Goal: Task Accomplishment & Management: Complete application form

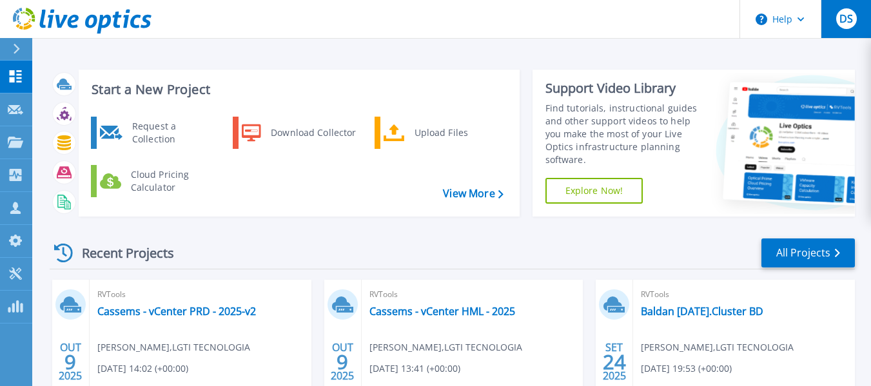
click at [838, 23] on div "DS" at bounding box center [846, 18] width 21 height 21
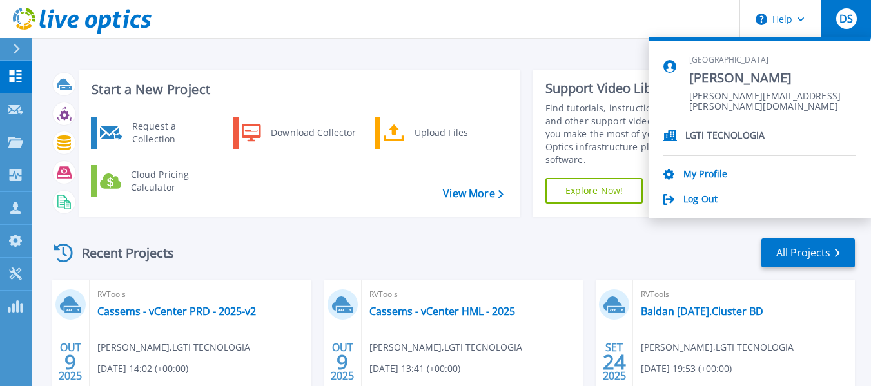
click at [711, 139] on p "LGTI TECNOLOGIA" at bounding box center [725, 136] width 79 height 12
click at [709, 137] on p "LGTI TECNOLOGIA" at bounding box center [725, 136] width 79 height 12
click at [693, 172] on link "My Profile" at bounding box center [706, 175] width 44 height 12
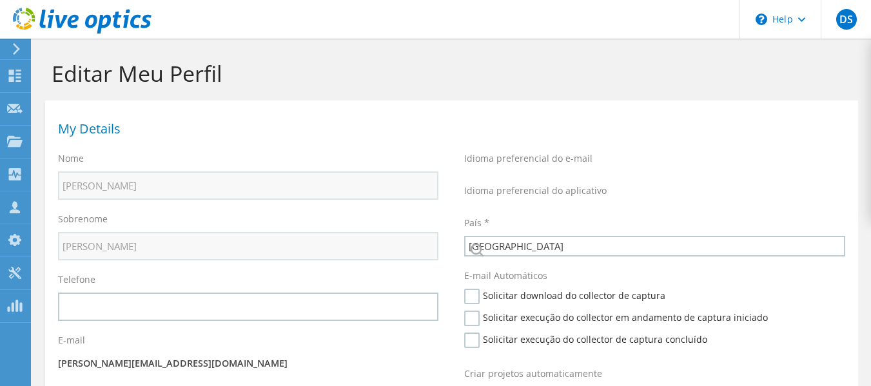
select select "30"
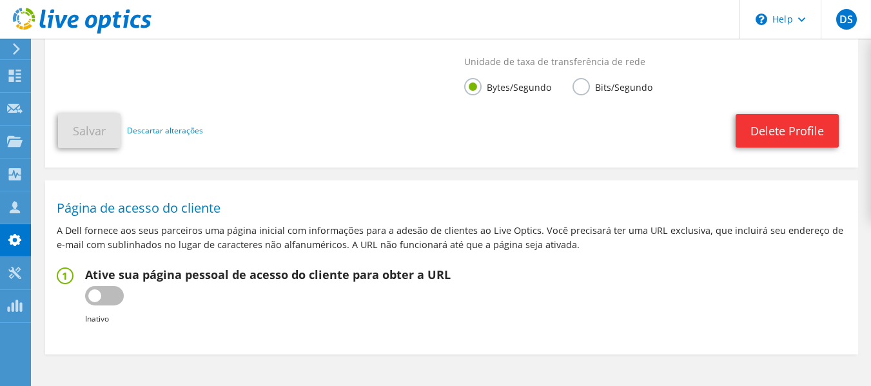
scroll to position [404, 0]
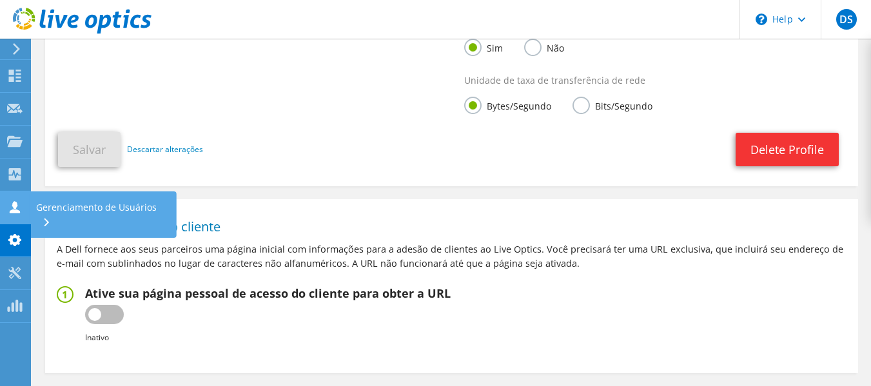
click at [12, 210] on icon at bounding box center [14, 207] width 15 height 12
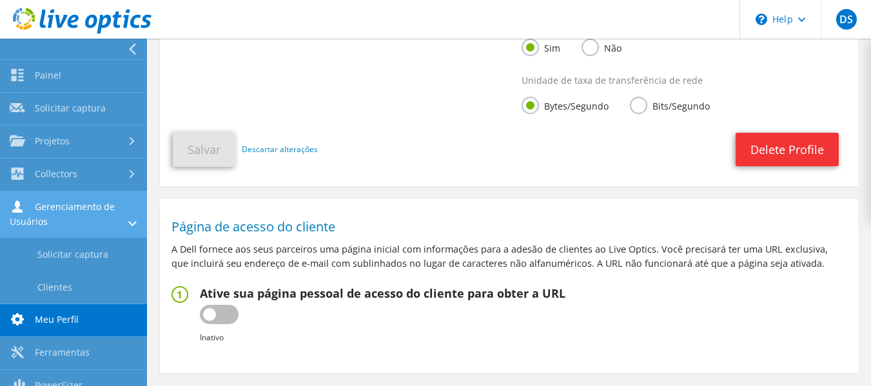
click at [54, 212] on link "Gerenciamento de Usuários" at bounding box center [73, 215] width 147 height 46
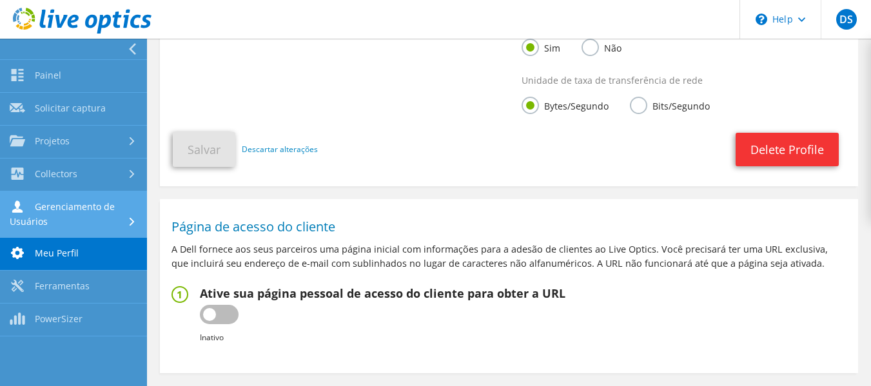
click at [57, 212] on link "Gerenciamento de Usuários" at bounding box center [73, 215] width 147 height 46
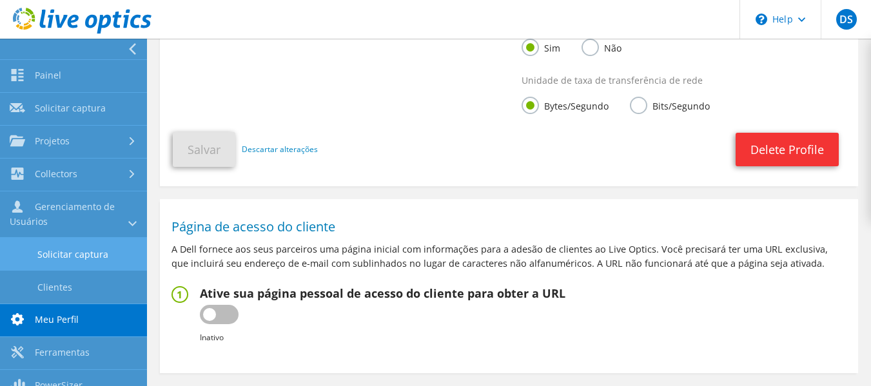
click at [76, 252] on link "Solicitar captura" at bounding box center [73, 254] width 147 height 33
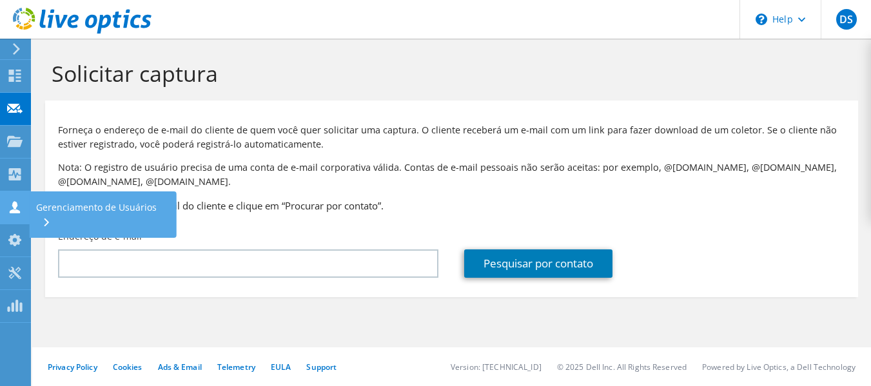
click at [81, 208] on div "Gerenciamento de Usuários" at bounding box center [103, 215] width 147 height 46
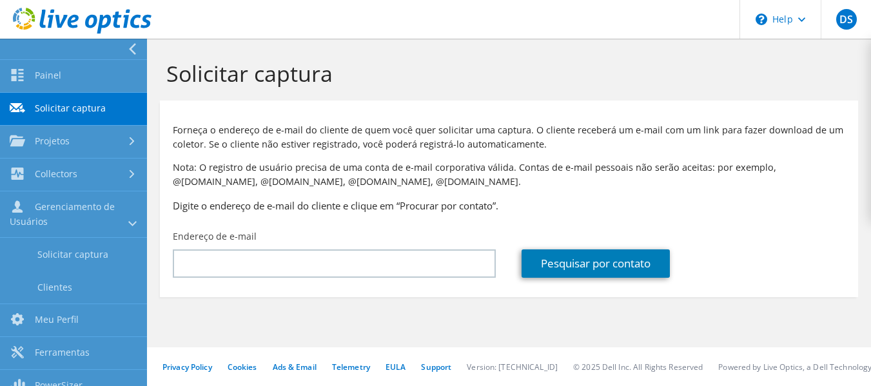
click at [90, 23] on icon at bounding box center [82, 21] width 139 height 26
